Goal: Check status: Check status

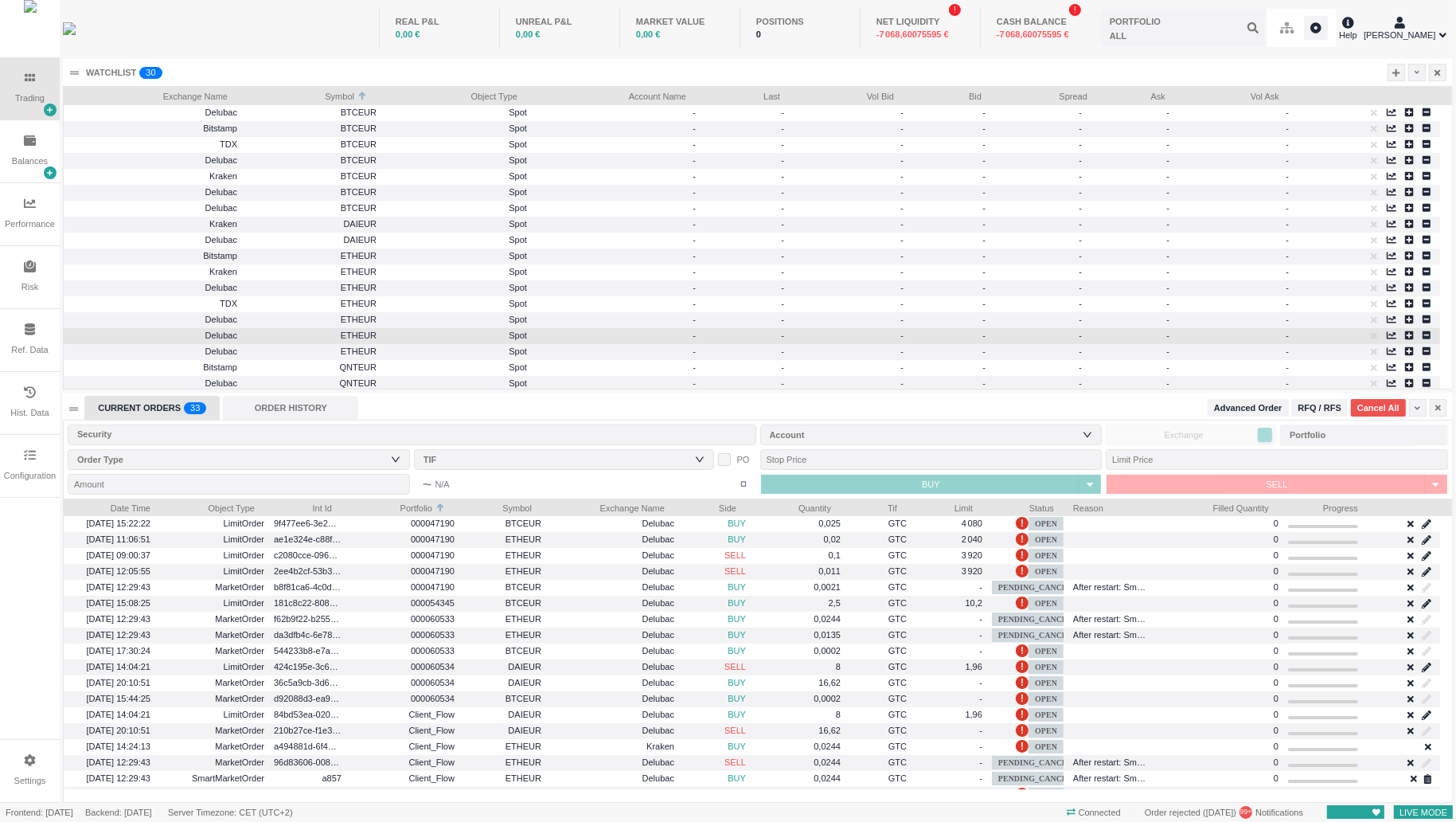
scroll to position [304, 1389]
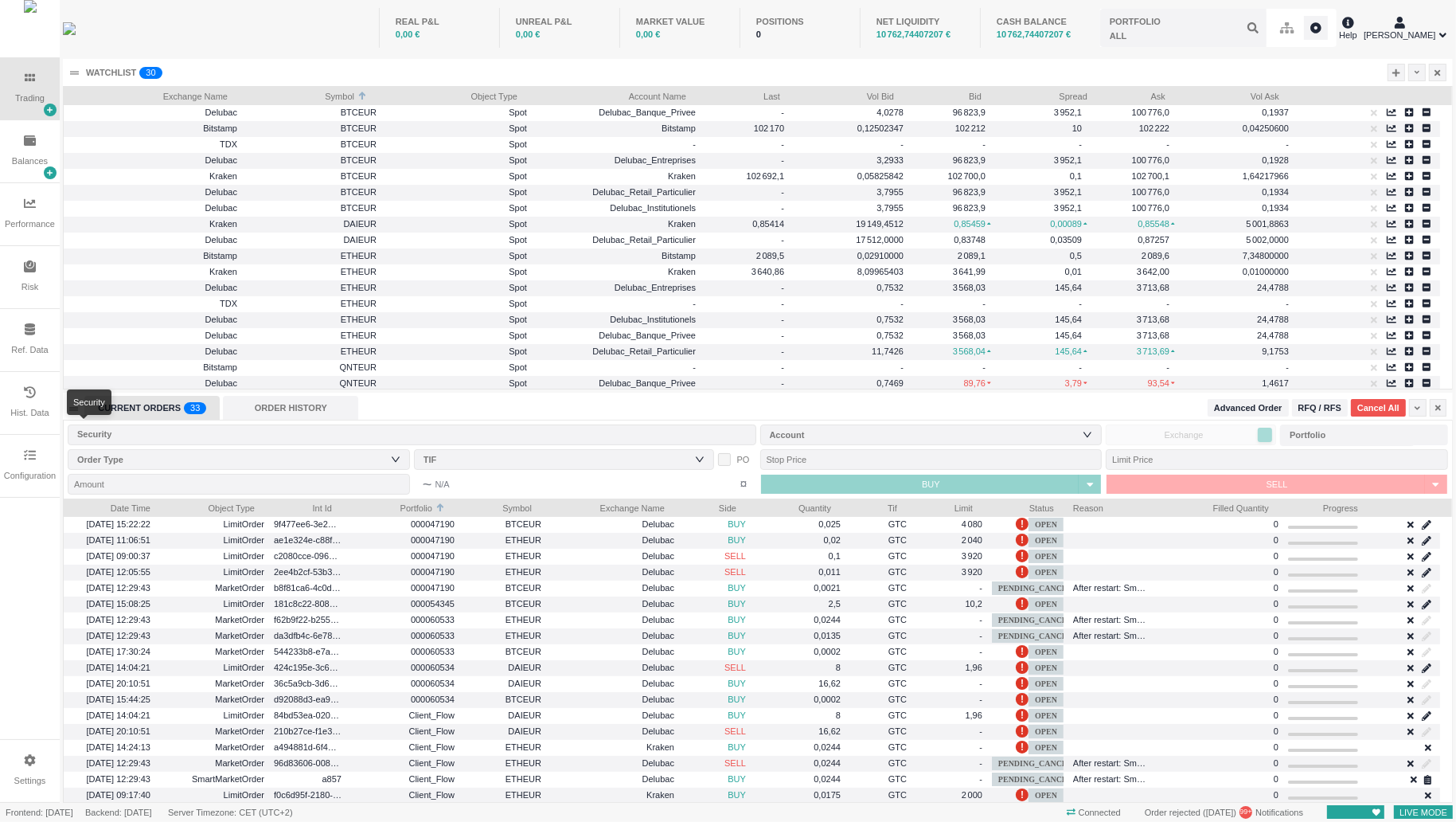
click at [356, 435] on div "Security" at bounding box center [408, 434] width 663 height 16
click at [265, 414] on div "ORDER HISTORY" at bounding box center [290, 408] width 135 height 24
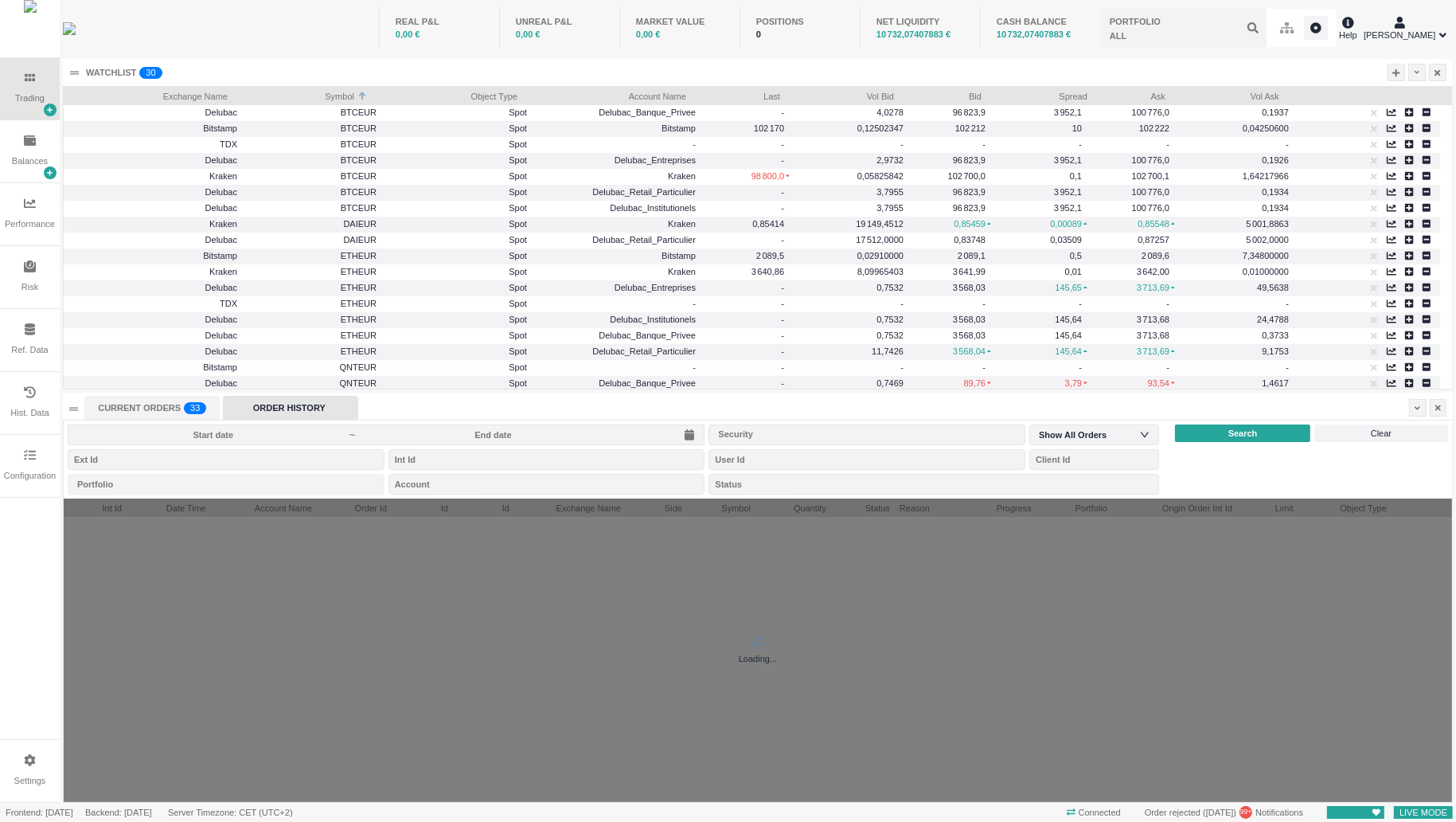
scroll to position [17, 273]
click at [428, 442] on span "~" at bounding box center [386, 435] width 637 height 21
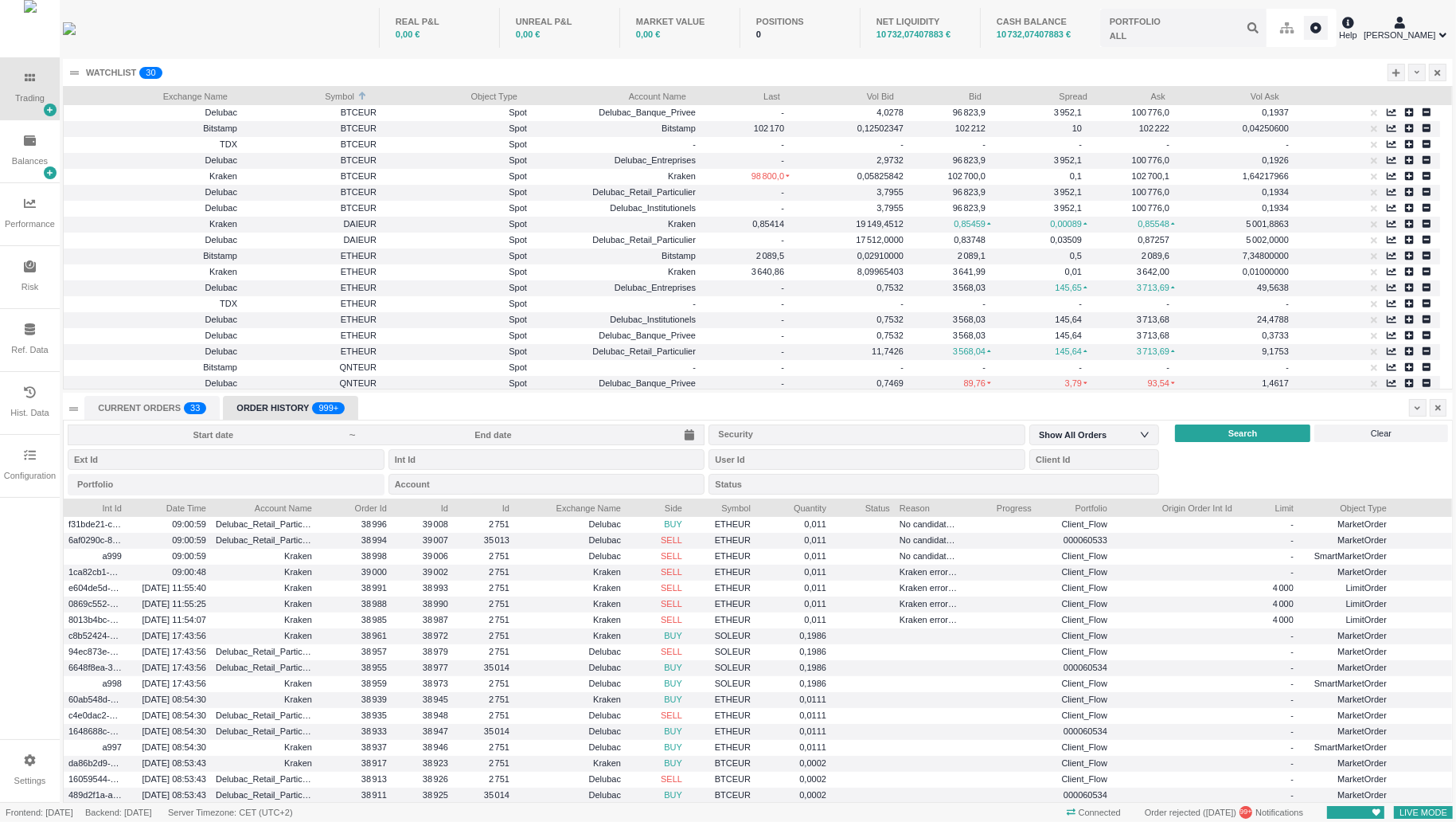
scroll to position [7, 8]
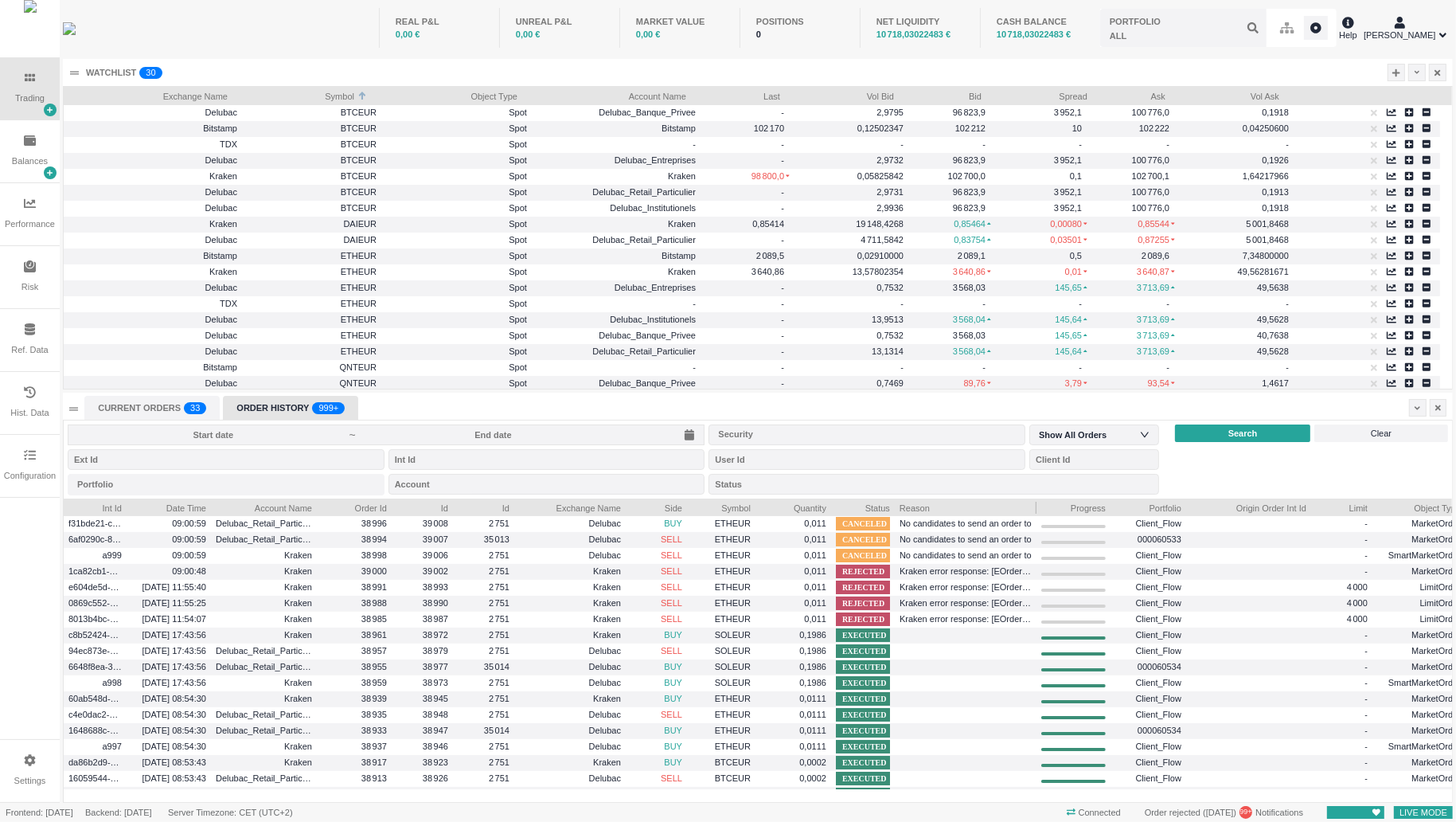
drag, startPoint x: 961, startPoint y: 507, endPoint x: 1035, endPoint y: 506, distance: 74.0
click at [1035, 506] on div at bounding box center [1036, 507] width 6 height 16
click at [1036, 507] on div "Progress" at bounding box center [1073, 507] width 74 height 16
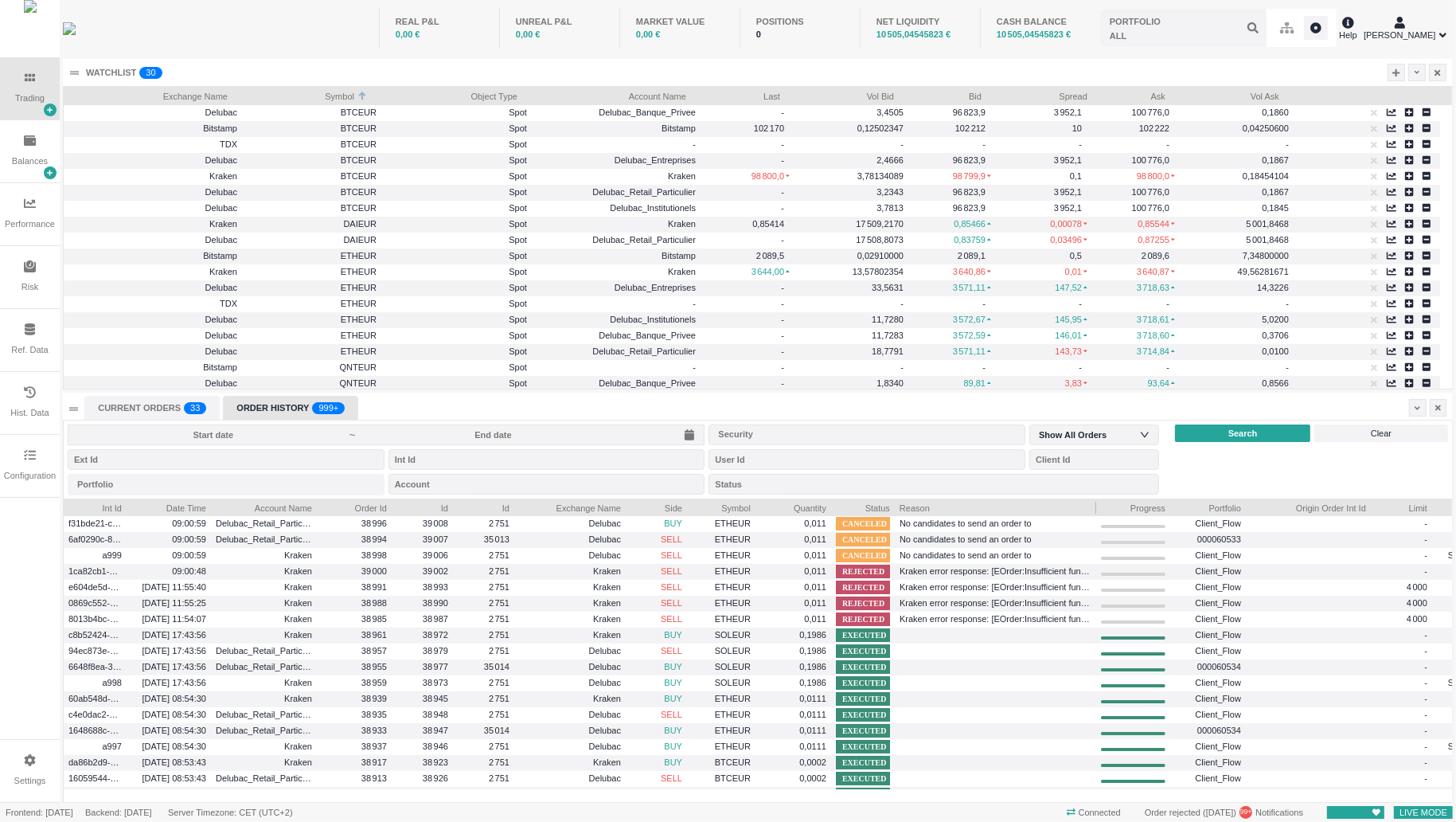
drag, startPoint x: 1035, startPoint y: 505, endPoint x: 1094, endPoint y: 505, distance: 59.0
click at [1094, 505] on div at bounding box center [1096, 507] width 6 height 16
click at [443, 431] on input at bounding box center [494, 435] width 273 height 13
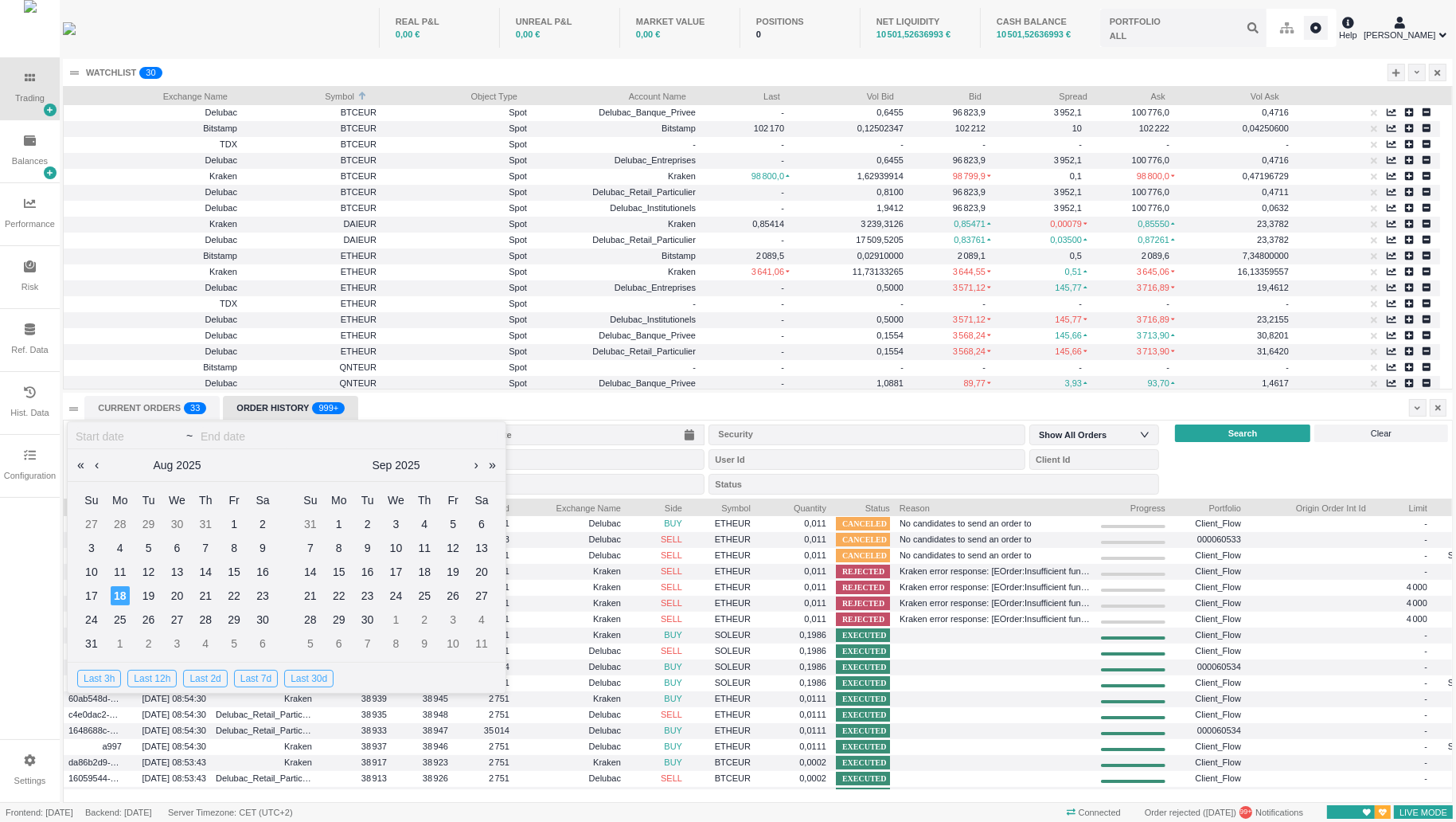
click at [487, 406] on div "CURRENT ORDERS 0 1 2 3 4 5 6 7 8 9 0 1 2 3 4 5 6 7 8 9 0 1 2 3 4 5 6 7 8 9 0 1 …" at bounding box center [755, 408] width 1341 height 24
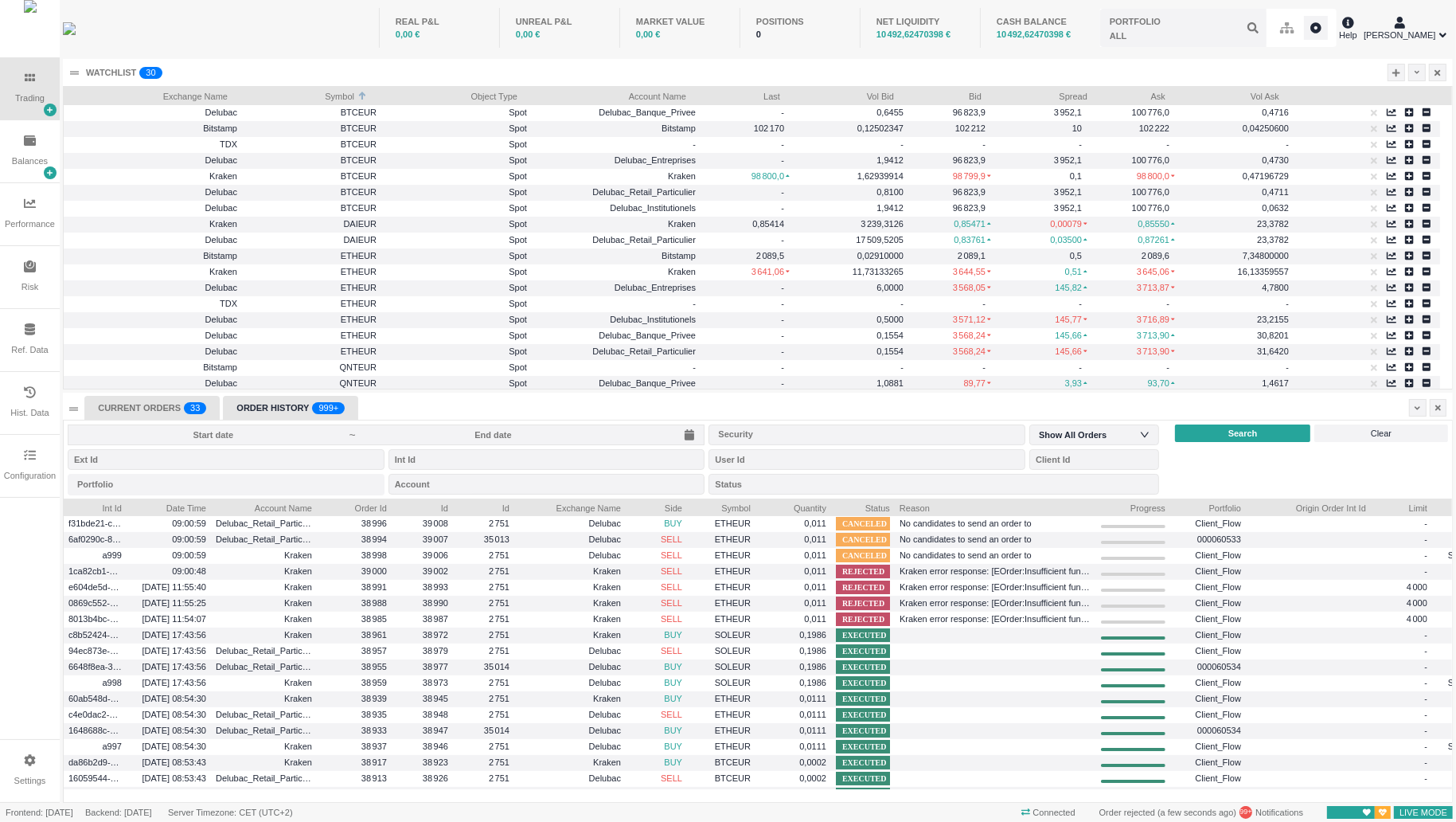
click at [141, 412] on div "CURRENT ORDERS 0 1 2 3 4 5 6 7 8 9 0 1 2 3 4 5 6 7 8 9 0 1 2 3 4 5 6 7 8 9 0 1 …" at bounding box center [151, 408] width 135 height 24
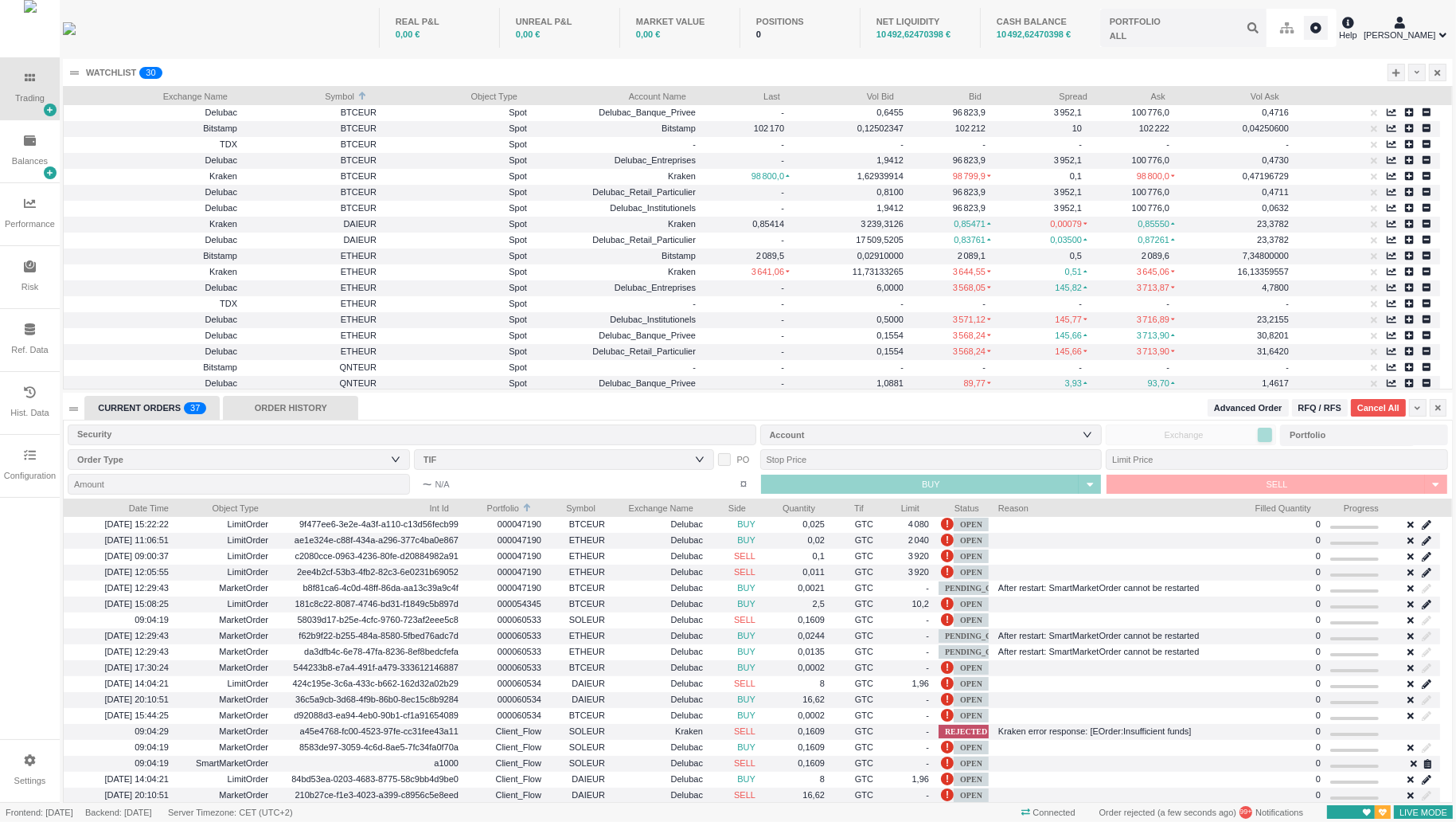
scroll to position [304, 1389]
click at [267, 409] on div "ORDER HISTORY" at bounding box center [290, 408] width 135 height 24
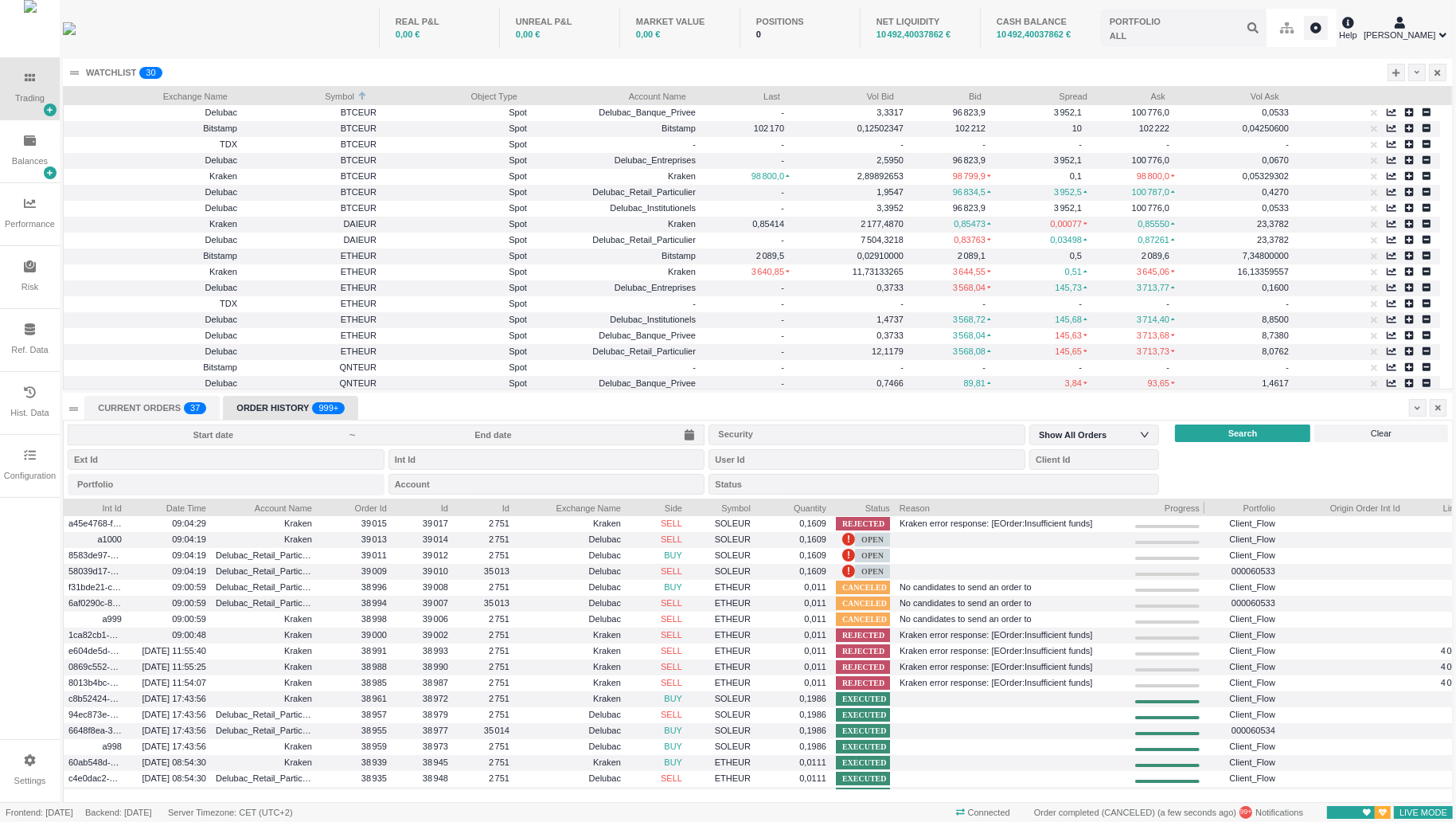
drag, startPoint x: 962, startPoint y: 507, endPoint x: 1130, endPoint y: 507, distance: 168.0
click at [1130, 507] on div "Int Id Date Time Account Name Order Id Id Id Exchange Name Side" at bounding box center [842, 507] width 1558 height 16
